Goal: Navigation & Orientation: Find specific page/section

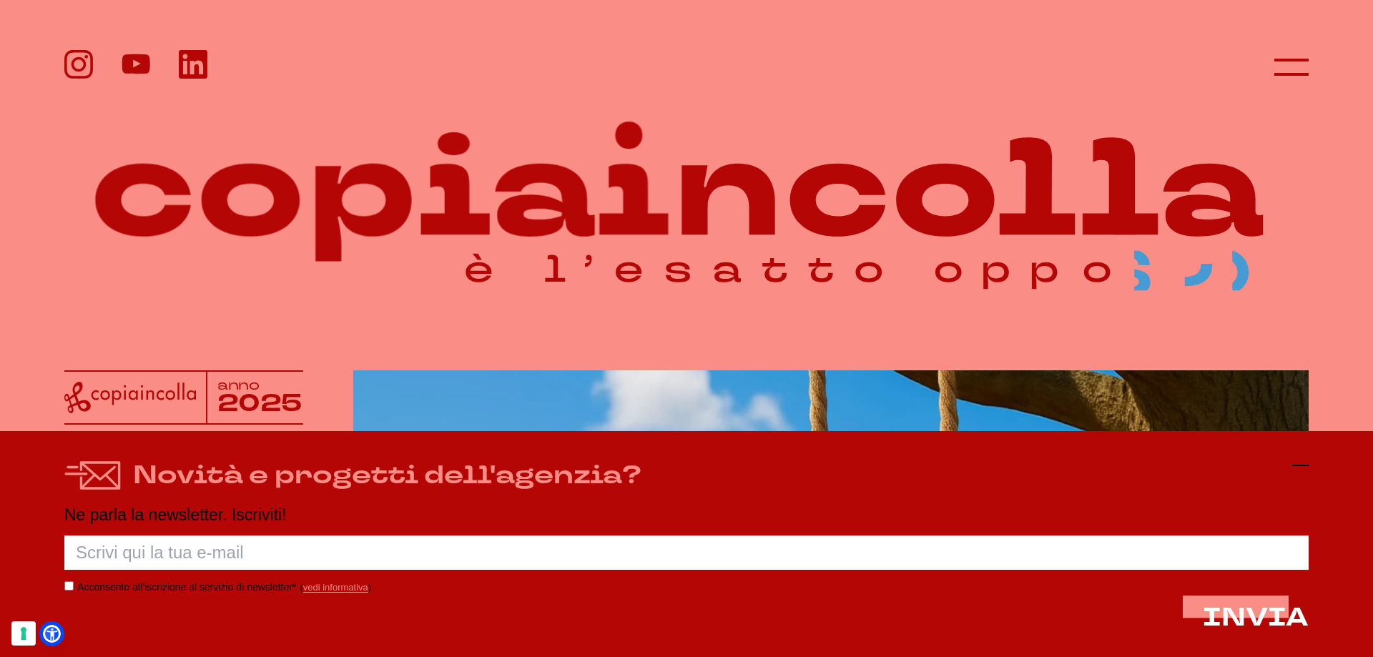
click at [1302, 466] on line at bounding box center [1300, 466] width 17 height 0
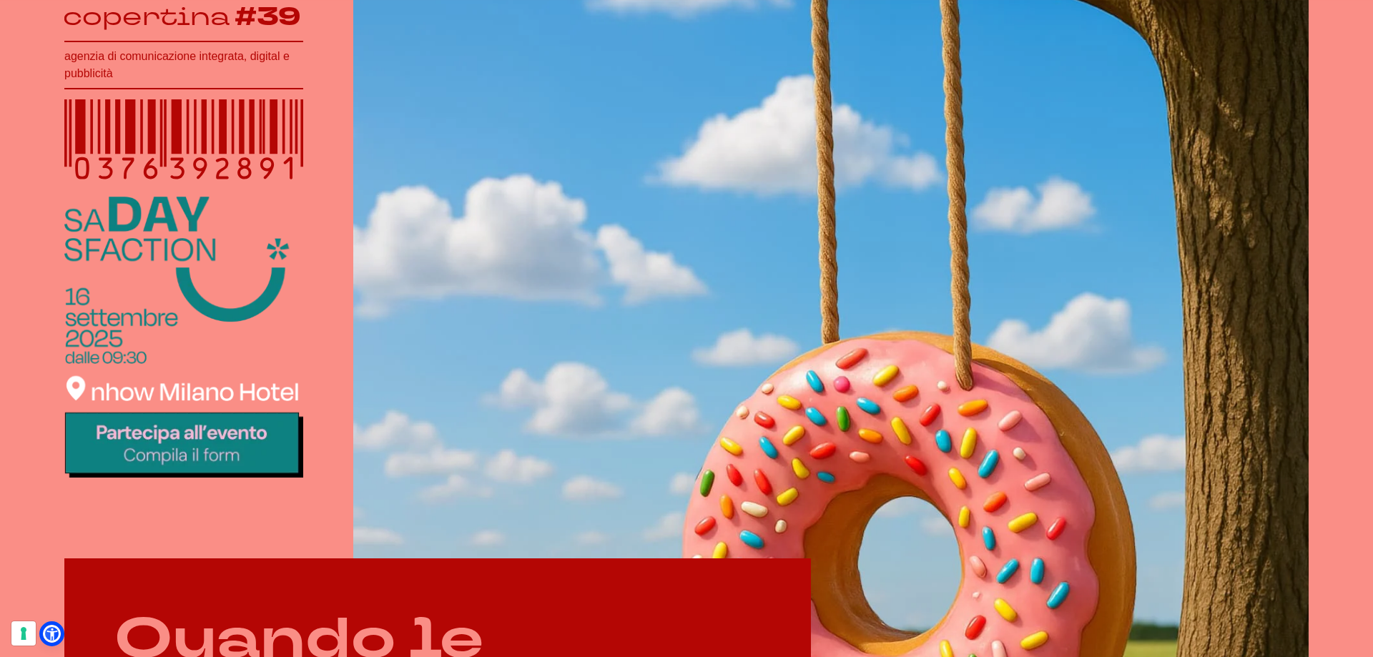
scroll to position [429, 0]
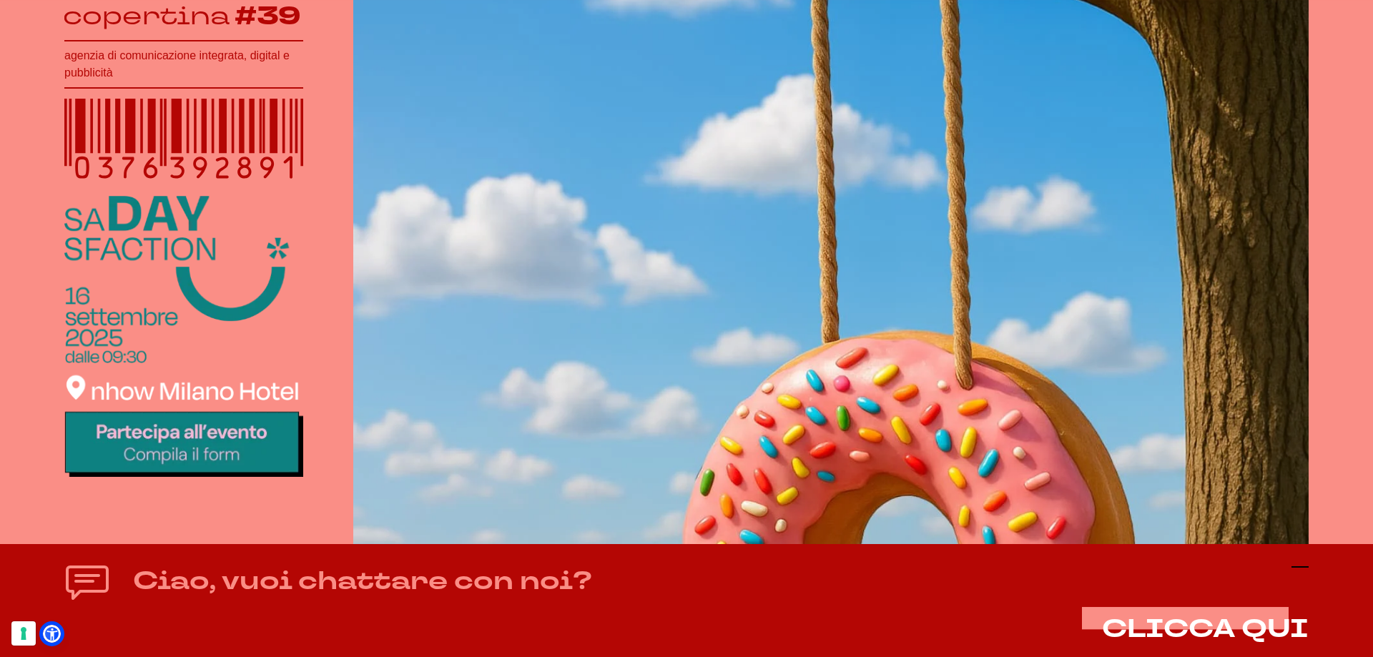
click at [1300, 566] on icon at bounding box center [1300, 567] width 17 height 17
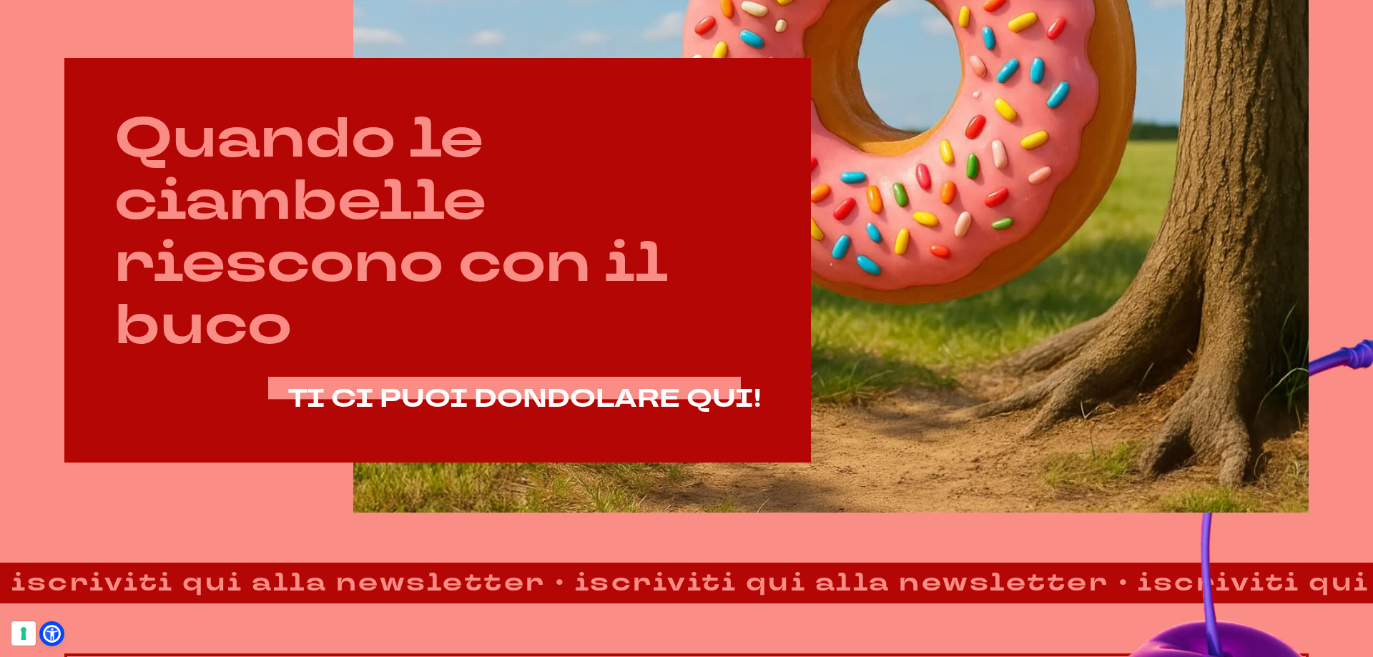
scroll to position [930, 0]
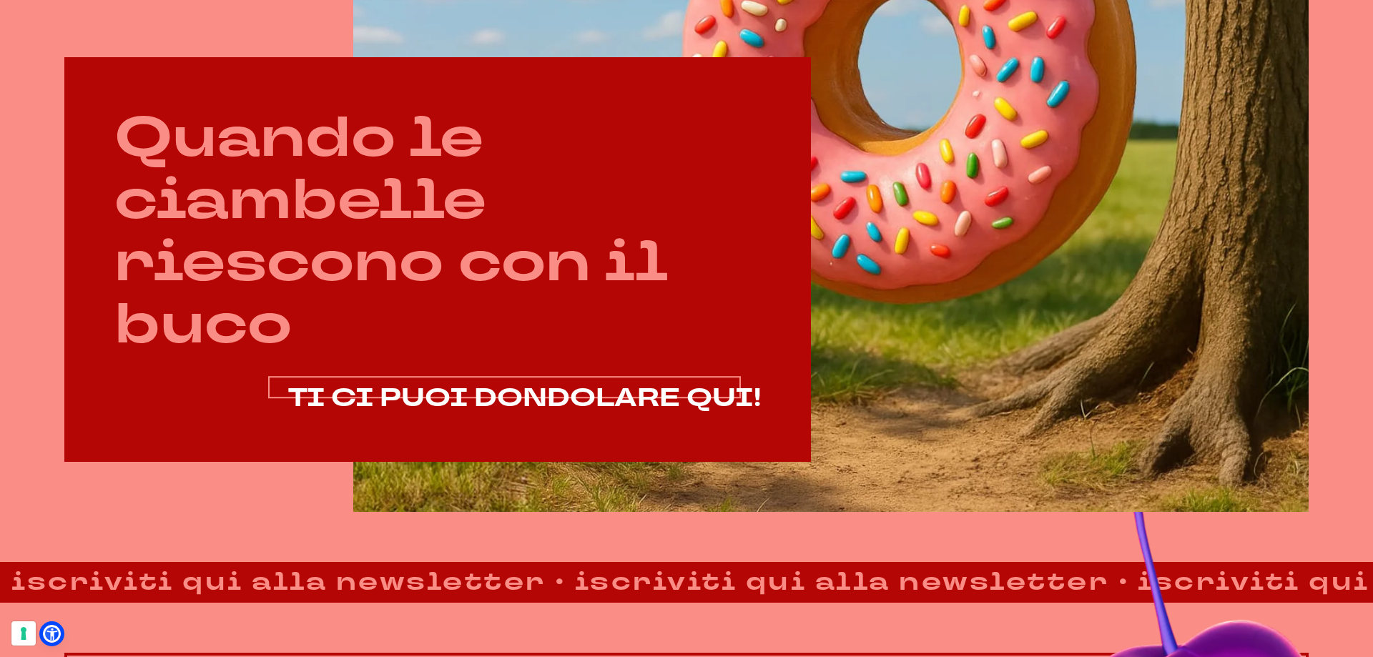
click at [510, 406] on span "TI CI PUOI DONDOLARE QUI!" at bounding box center [524, 398] width 473 height 34
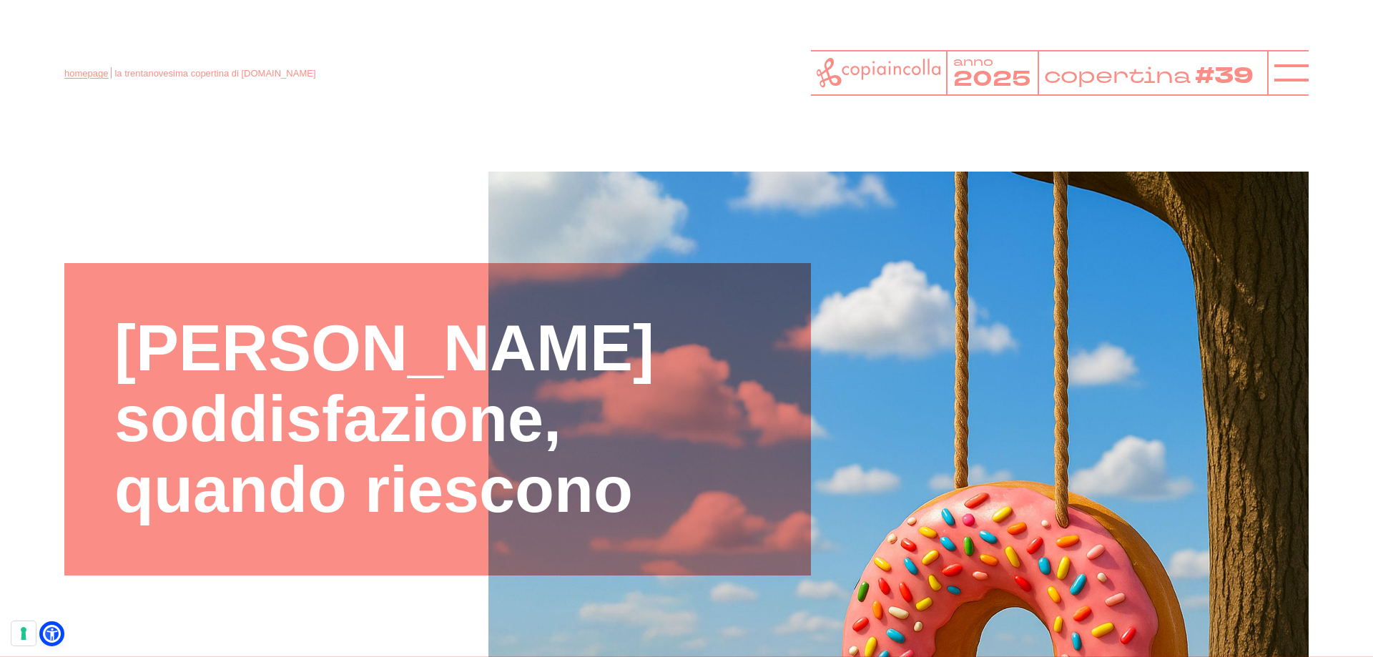
click at [76, 74] on link "homepage" at bounding box center [86, 73] width 44 height 11
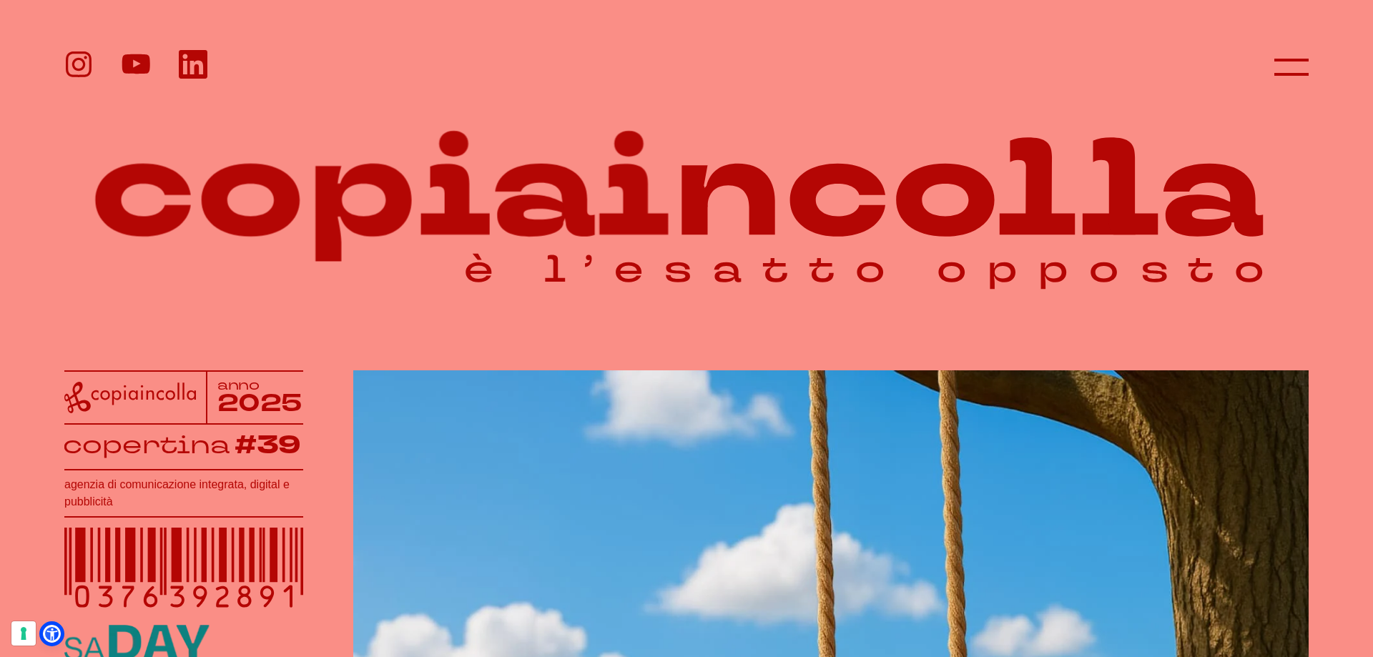
click at [79, 68] on icon at bounding box center [79, 64] width 26 height 26
